Goal: Information Seeking & Learning: Learn about a topic

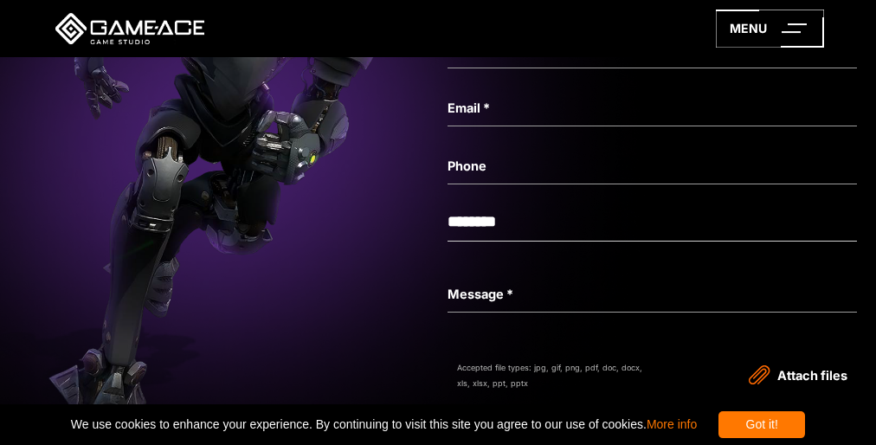
scroll to position [74, 0]
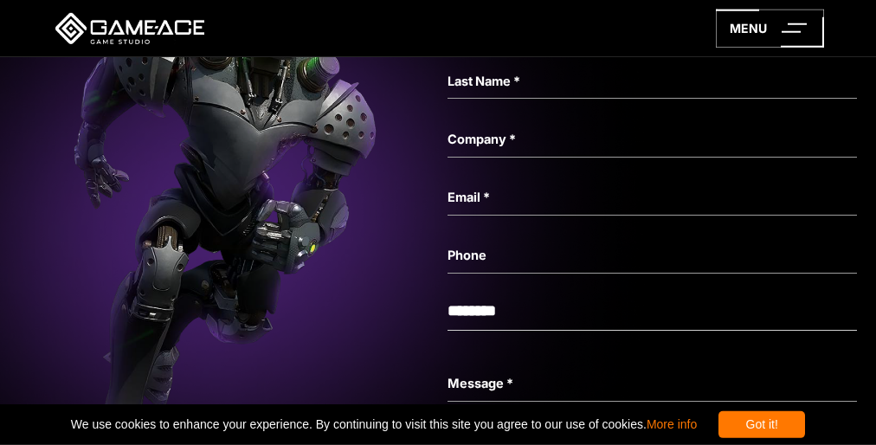
click at [438, 222] on img at bounding box center [223, 220] width 4285 height 814
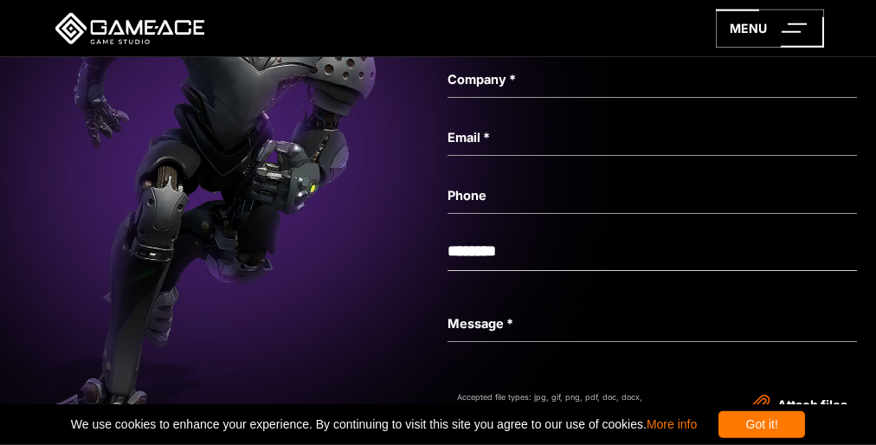
click at [438, 222] on img at bounding box center [223, 160] width 4285 height 814
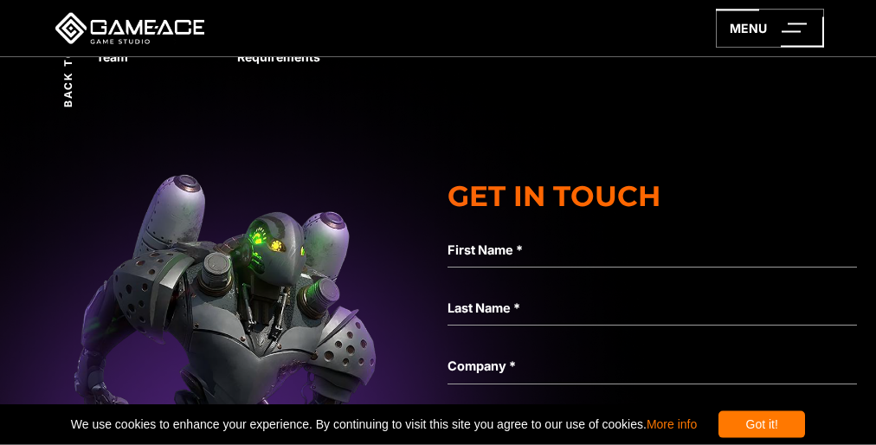
click at [438, 253] on img at bounding box center [223, 447] width 4285 height 814
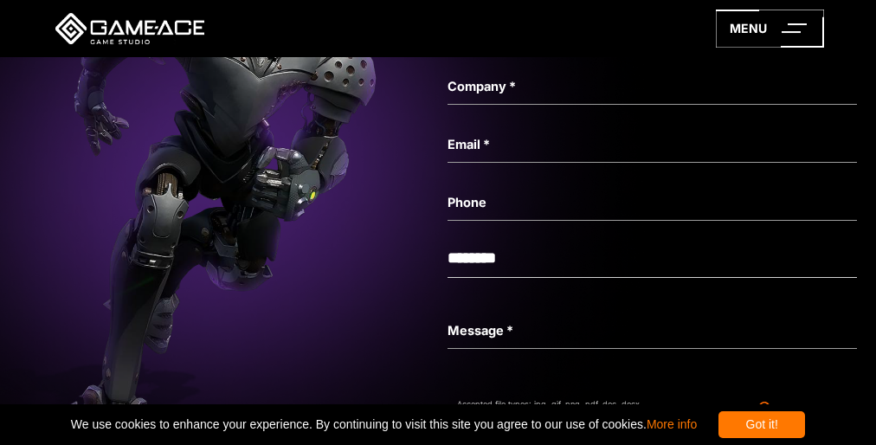
click at [438, 222] on img at bounding box center [223, 167] width 4285 height 814
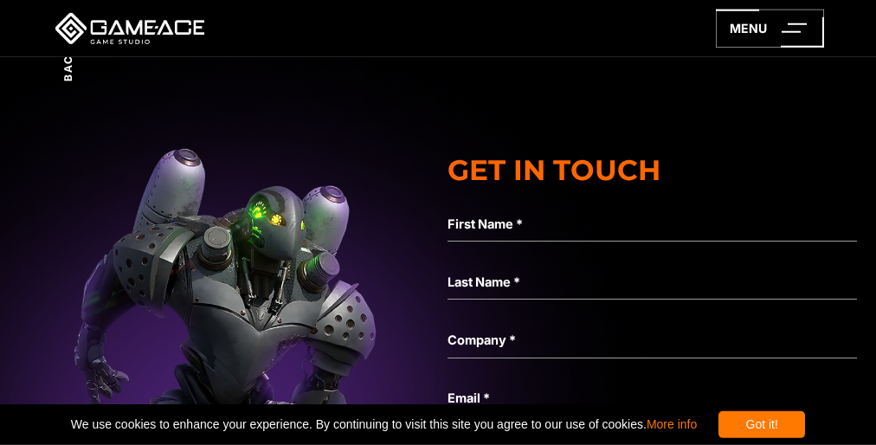
click at [438, 310] on img at bounding box center [223, 421] width 4285 height 814
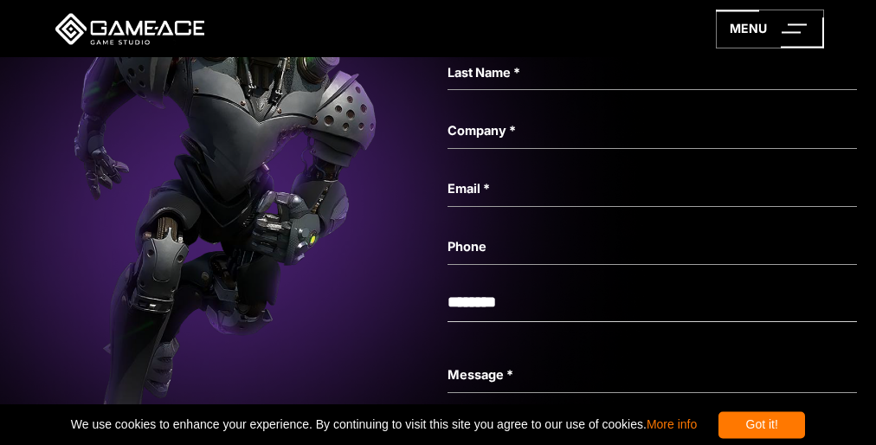
click at [438, 222] on img at bounding box center [223, 211] width 4285 height 814
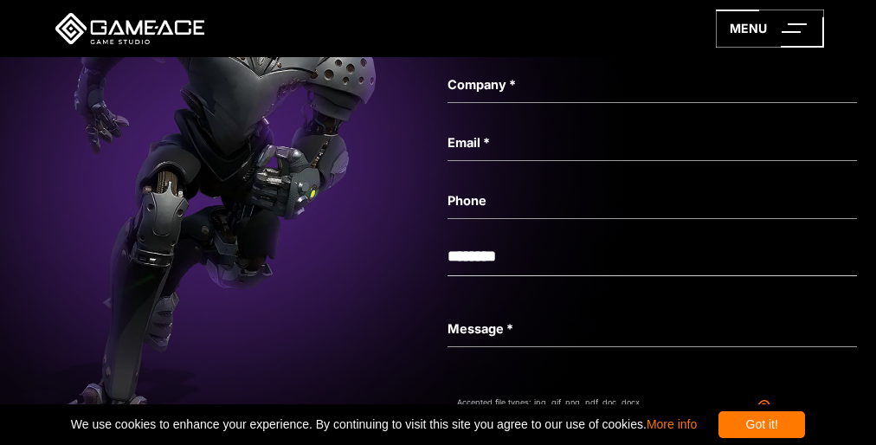
click at [438, 222] on img at bounding box center [223, 166] width 4285 height 814
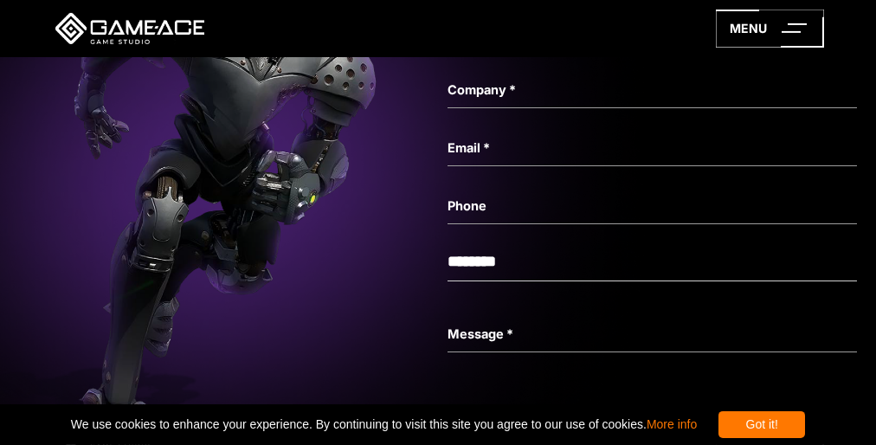
click at [438, 222] on img at bounding box center [223, 171] width 4285 height 814
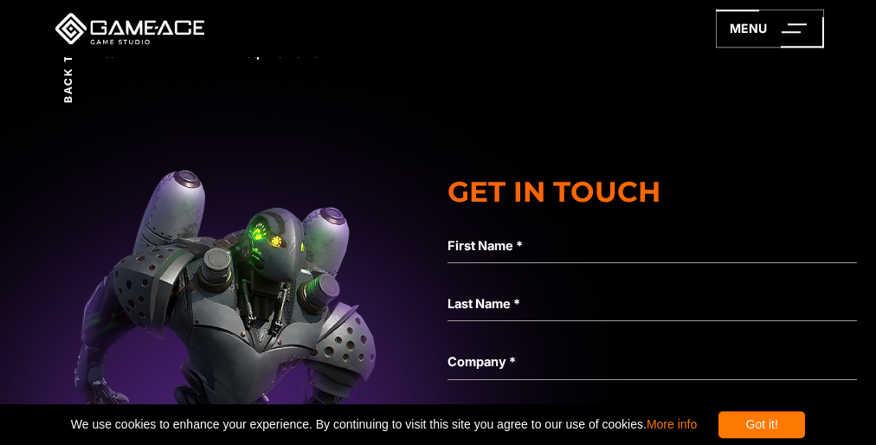
click at [438, 293] on img at bounding box center [223, 442] width 4285 height 814
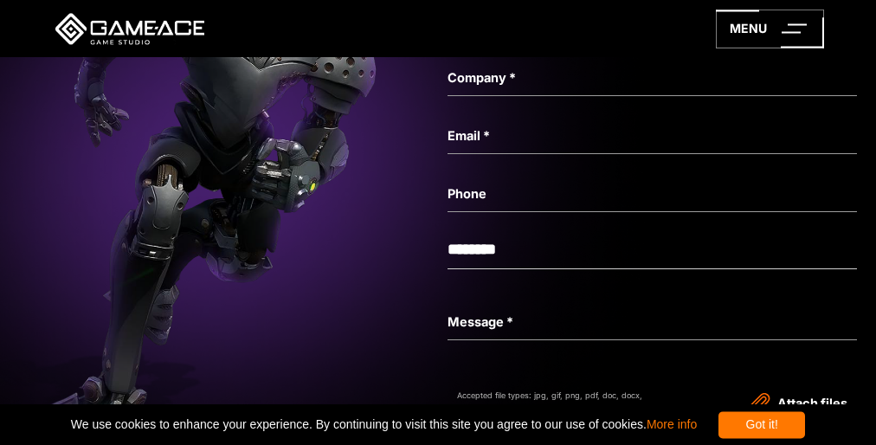
click at [438, 222] on img at bounding box center [223, 159] width 4285 height 814
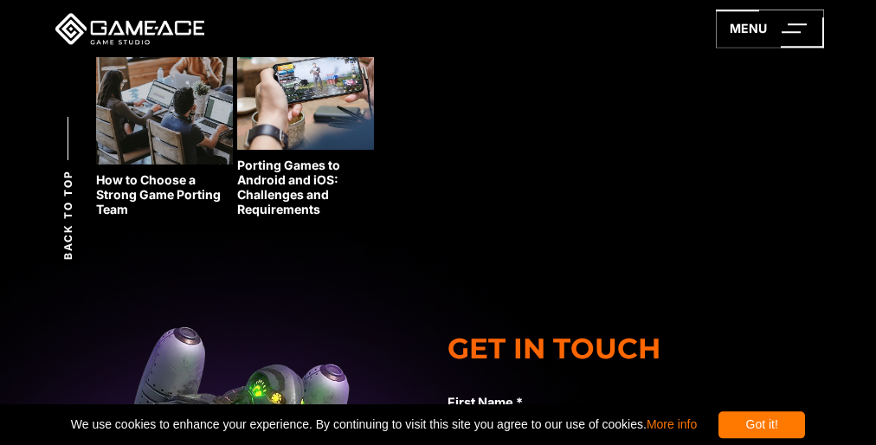
click at [437, 83] on div "Related posts How to Choose a Strong Game Porting Team Porting Games to Android…" at bounding box center [438, 122] width 684 height 276
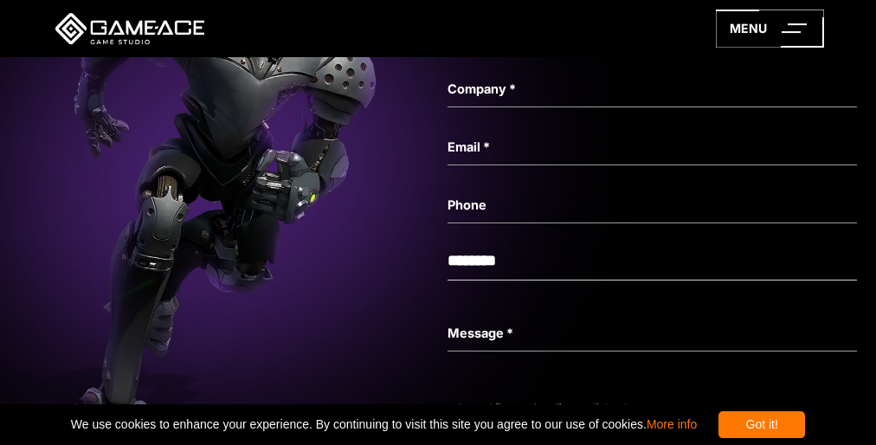
click at [438, 222] on img at bounding box center [223, 170] width 4285 height 814
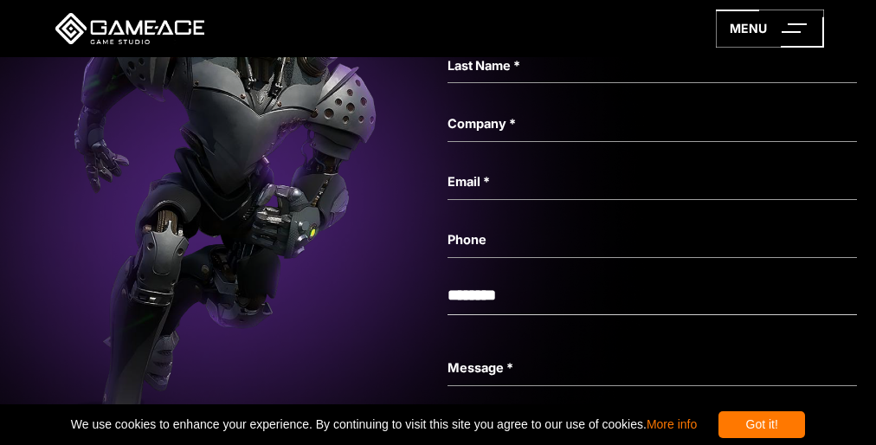
click at [438, 222] on img at bounding box center [223, 204] width 4285 height 814
